Goal: Find contact information: Find contact information

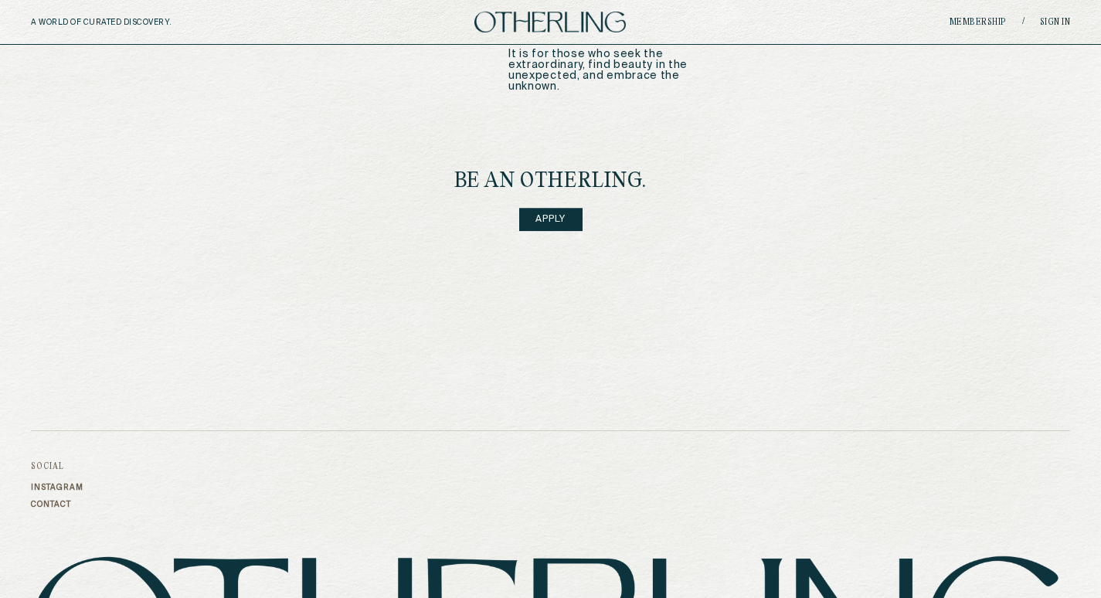
scroll to position [2171, 0]
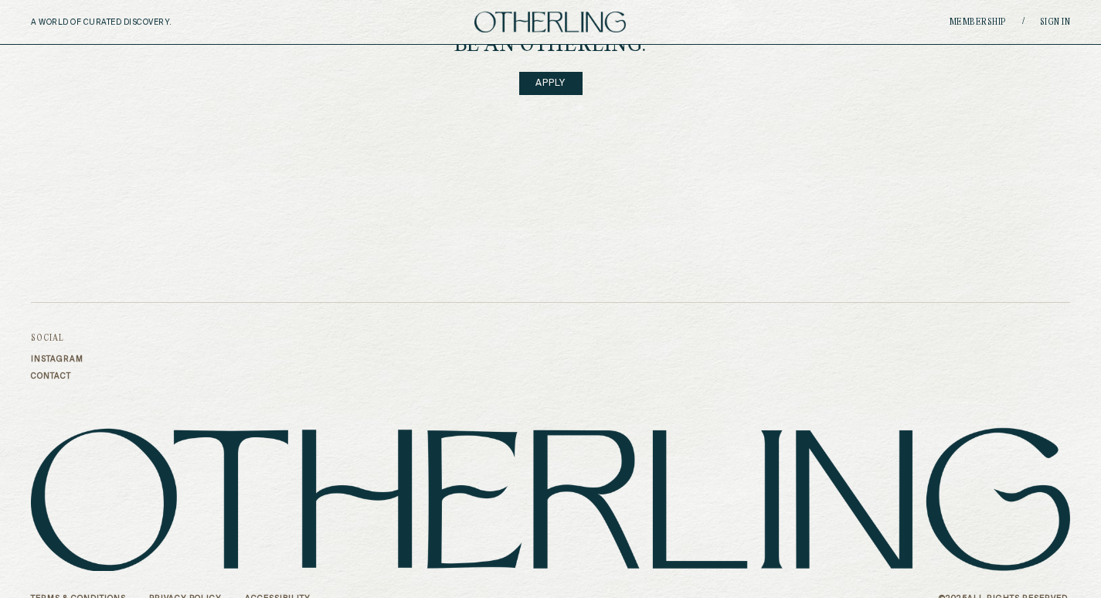
click at [52, 371] on link "Contact" at bounding box center [57, 375] width 53 height 9
click at [36, 371] on link "Contact" at bounding box center [57, 375] width 53 height 9
click at [392, 434] on img at bounding box center [550, 499] width 1039 height 144
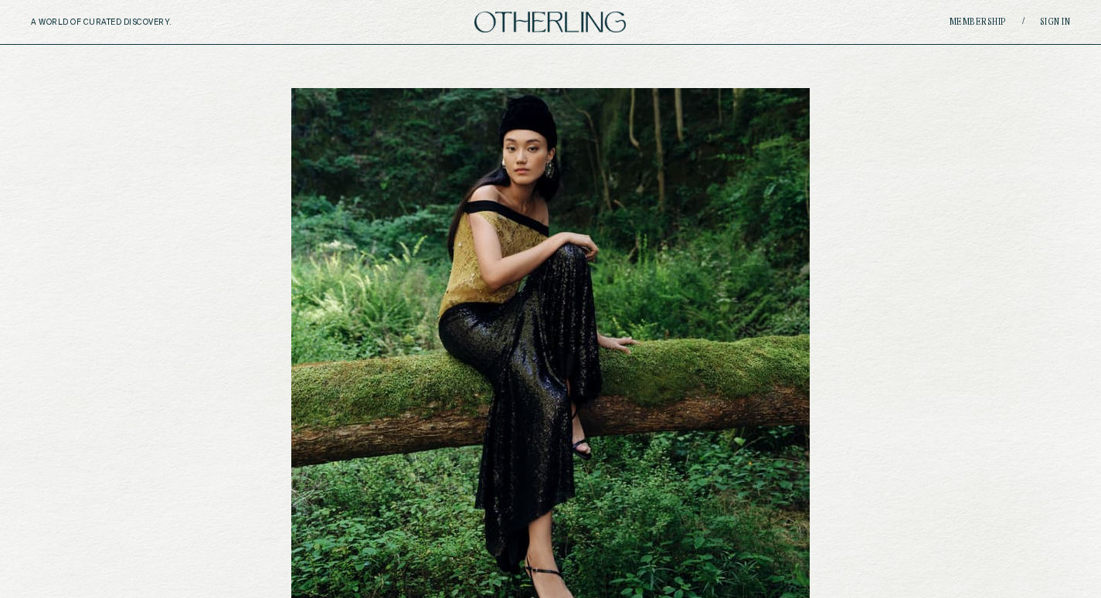
scroll to position [0, 0]
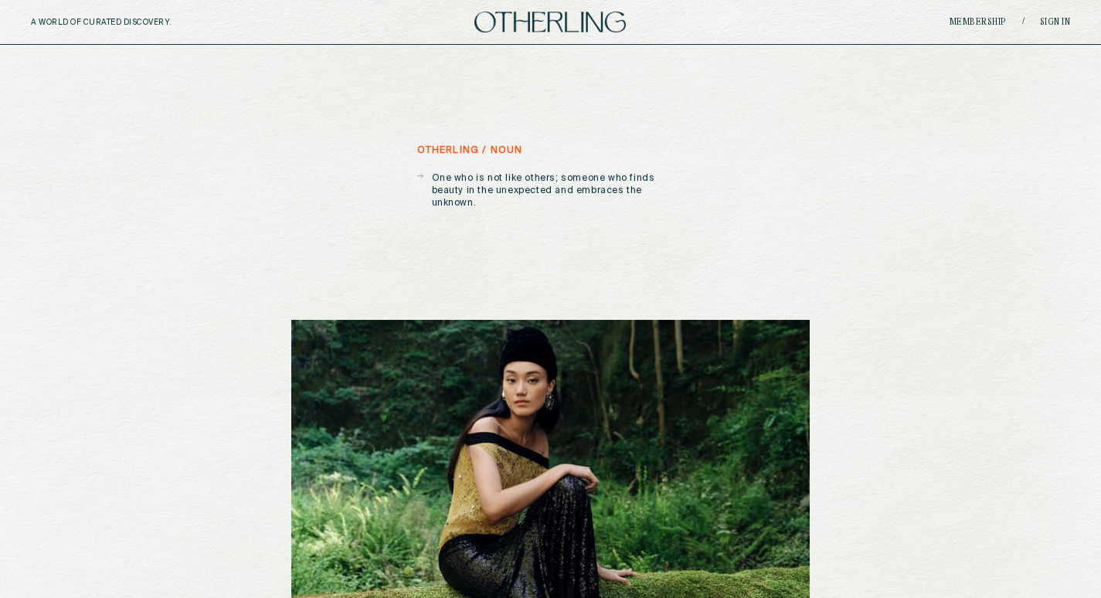
click at [538, 24] on img at bounding box center [549, 22] width 151 height 21
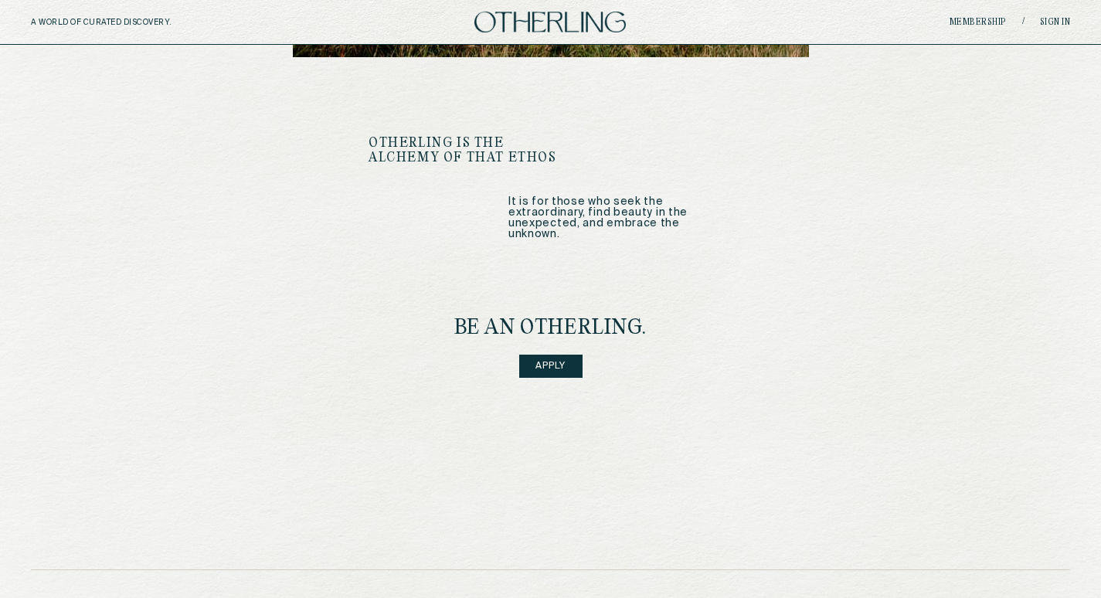
scroll to position [2171, 0]
